Goal: Task Accomplishment & Management: Complete application form

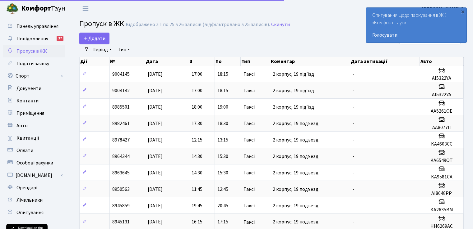
select select "25"
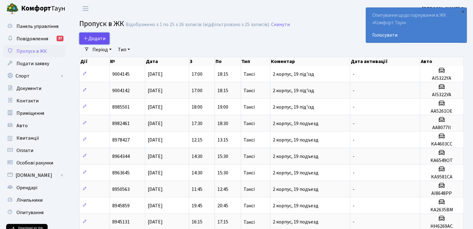
click at [98, 40] on span "Додати" at bounding box center [94, 38] width 22 height 7
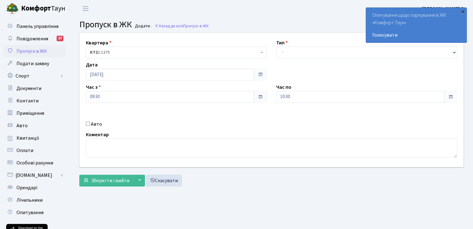
click at [463, 15] on div "×" at bounding box center [462, 11] width 6 height 6
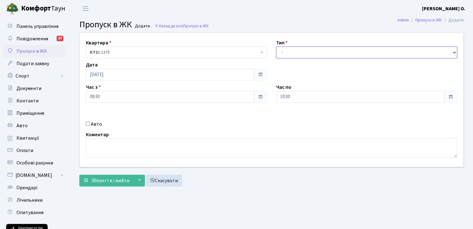
click at [308, 47] on select "- Доставка Таксі Гості Сервіс" at bounding box center [366, 53] width 181 height 12
select select "2"
click at [276, 47] on select "- Доставка Таксі Гості Сервіс" at bounding box center [366, 53] width 181 height 12
click at [88, 123] on input "Авто" at bounding box center [88, 124] width 4 height 4
checkbox input "true"
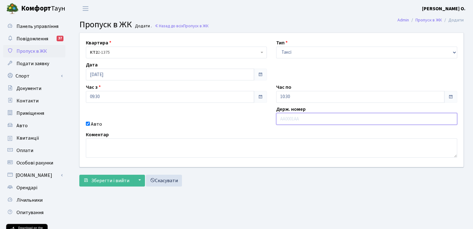
click at [292, 118] on input "text" at bounding box center [366, 119] width 181 height 12
type input "КА3649ОХ"
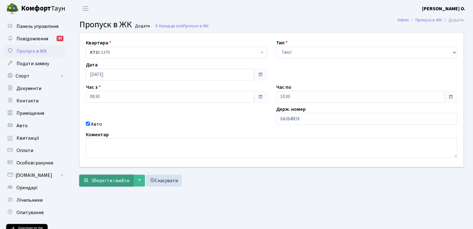
click at [101, 181] on span "Зберегти і вийти" at bounding box center [110, 180] width 38 height 7
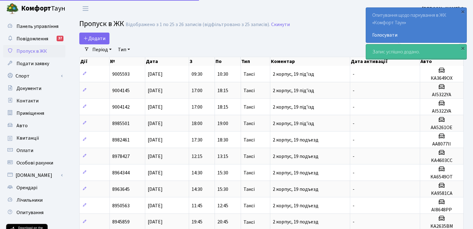
select select "25"
click at [462, 12] on div "×" at bounding box center [462, 11] width 6 height 6
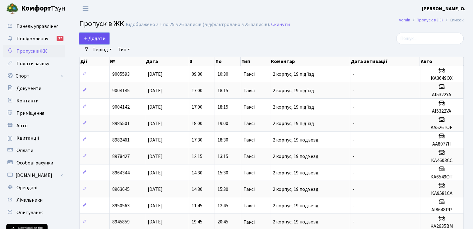
click at [98, 39] on span "Додати" at bounding box center [94, 38] width 22 height 7
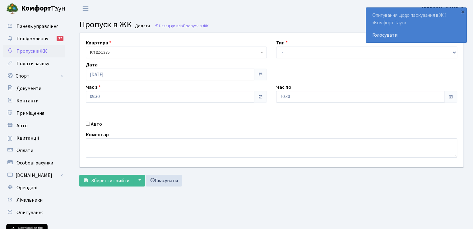
click at [91, 127] on label "Авто" at bounding box center [96, 124] width 11 height 7
click at [90, 126] on input "Авто" at bounding box center [88, 124] width 4 height 4
checkbox input "true"
click at [319, 48] on select "- Доставка Таксі Гості Сервіс" at bounding box center [366, 53] width 181 height 12
select select "2"
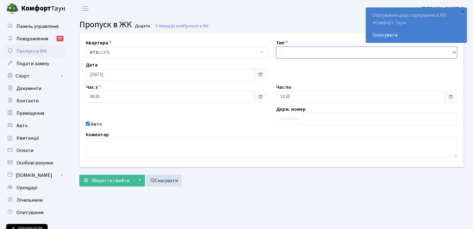
click at [276, 47] on select "- Доставка Таксі Гості Сервіс" at bounding box center [366, 53] width 181 height 12
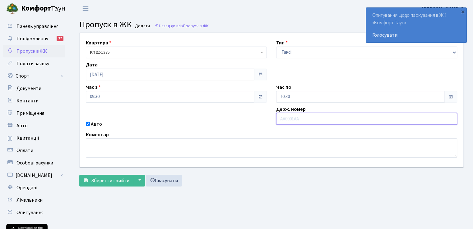
click at [278, 118] on input "text" at bounding box center [366, 119] width 181 height 12
paste input "KA3649OX"
type input "KA3649OX"
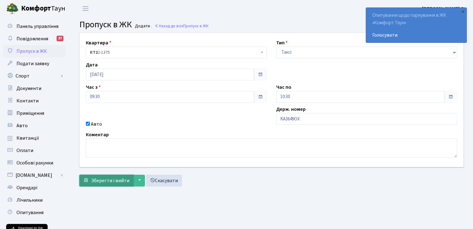
click at [98, 180] on span "Зберегти і вийти" at bounding box center [110, 180] width 38 height 7
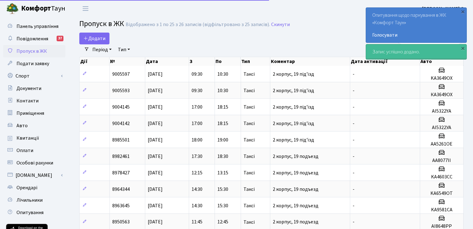
select select "25"
